Goal: Subscribe to service/newsletter

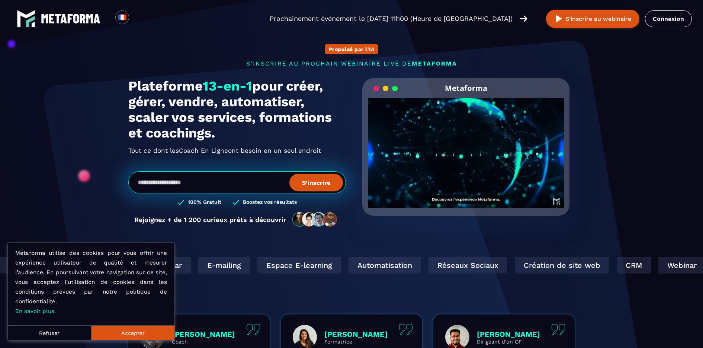
click at [145, 335] on button "Accepter" at bounding box center [132, 332] width 83 height 15
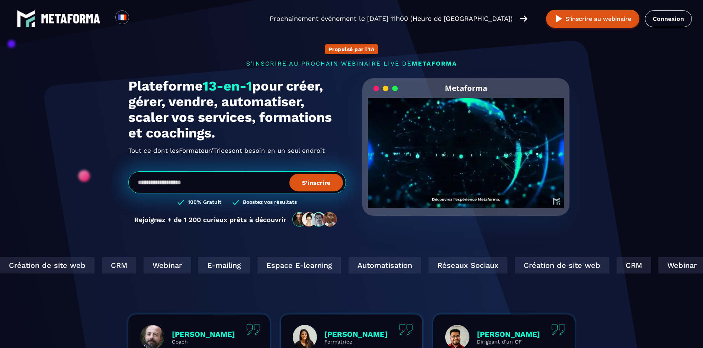
click at [469, 149] on video "Your browser does not support the video tag." at bounding box center [466, 147] width 196 height 98
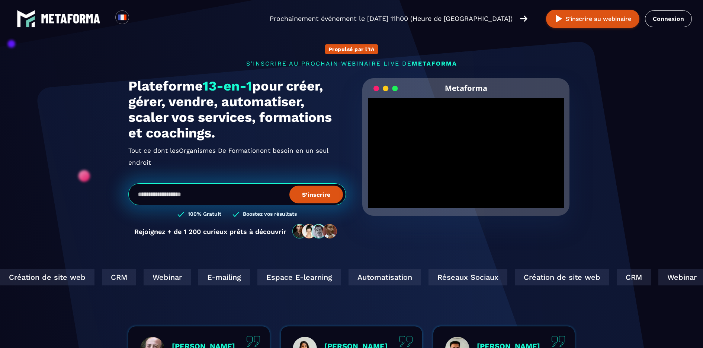
click at [626, 135] on section "Propulsé par l'IA s'inscrire au prochain webinaire live de METAFORMA Prochainem…" at bounding box center [351, 244] width 703 height 489
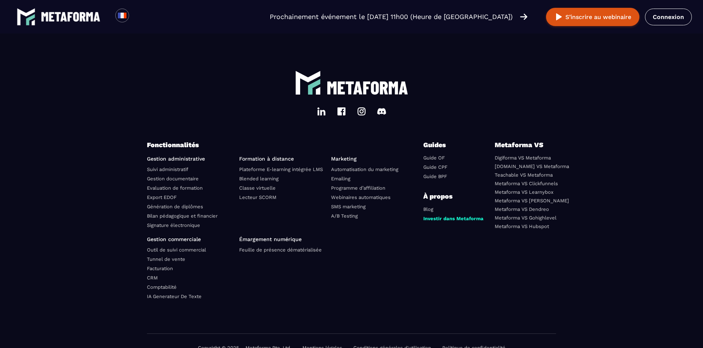
scroll to position [2577, 0]
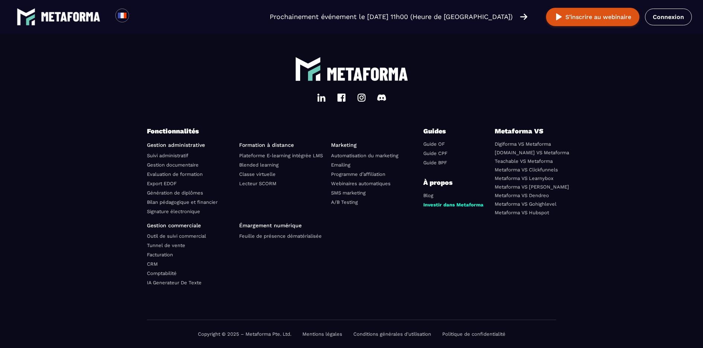
click at [323, 335] on link "Mentions légales" at bounding box center [323, 334] width 40 height 6
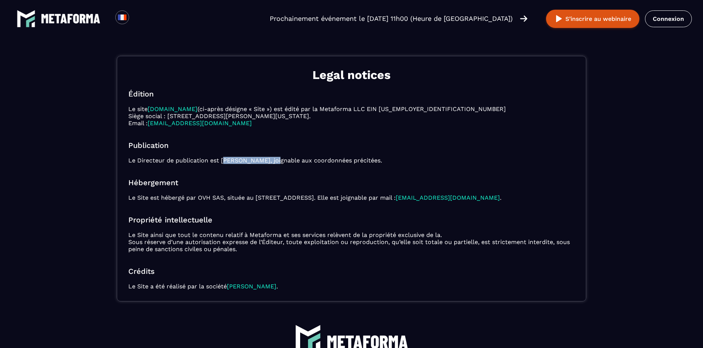
drag, startPoint x: 223, startPoint y: 160, endPoint x: 279, endPoint y: 158, distance: 55.9
click at [279, 158] on p "Le Directeur de publication est [PERSON_NAME], joignable aux coordonnées précit…" at bounding box center [351, 160] width 447 height 7
copy p "[PERSON_NAME]"
click at [74, 14] on img at bounding box center [71, 19] width 60 height 10
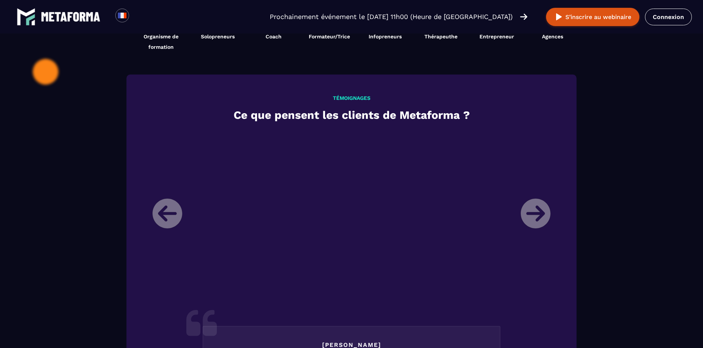
scroll to position [814, 0]
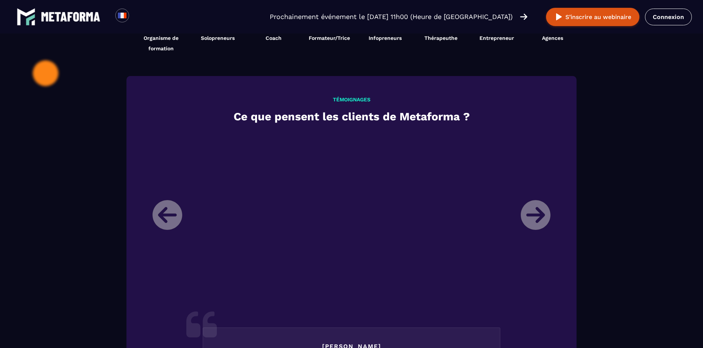
click at [533, 218] on li "[PERSON_NAME] Directrice d'un organisme de formation Je m’appelle [PERSON_NAME]…" at bounding box center [351, 326] width 409 height 388
drag, startPoint x: 537, startPoint y: 219, endPoint x: 518, endPoint y: 217, distance: 18.7
click at [537, 220] on li "[PERSON_NAME] Directrice d'un organisme de formation Je m’appelle [PERSON_NAME]…" at bounding box center [351, 326] width 409 height 388
click at [174, 222] on li "[PERSON_NAME] Directrice d'un organisme de formation Je m’appelle [PERSON_NAME]…" at bounding box center [351, 326] width 409 height 388
drag, startPoint x: 170, startPoint y: 218, endPoint x: 159, endPoint y: 170, distance: 49.5
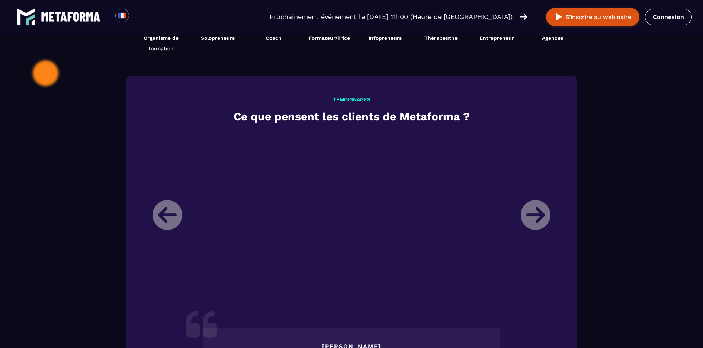
click at [170, 218] on li "[PERSON_NAME] Directrice d'un organisme de formation Je m’appelle [PERSON_NAME]…" at bounding box center [351, 326] width 409 height 388
click at [276, 41] on span "Coach" at bounding box center [274, 38] width 16 height 6
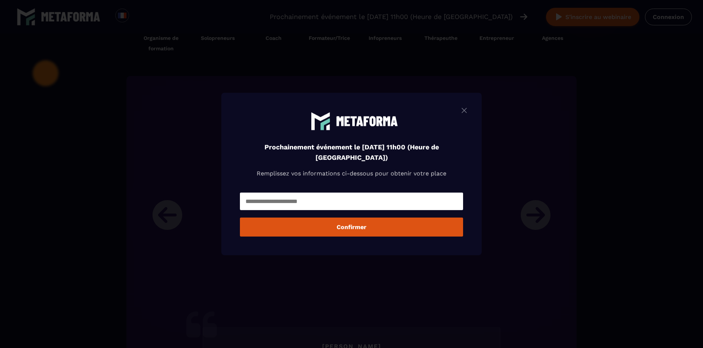
scroll to position [814, 0]
click at [395, 198] on input "Modal window" at bounding box center [351, 200] width 223 height 17
type input "**********"
click at [323, 230] on button "Confirmer" at bounding box center [351, 226] width 223 height 19
click at [469, 111] on img "Modal window" at bounding box center [464, 110] width 9 height 9
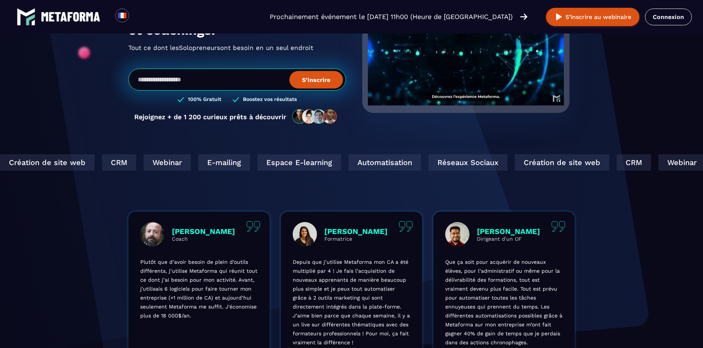
scroll to position [0, 0]
